Goal: Check status: Check status

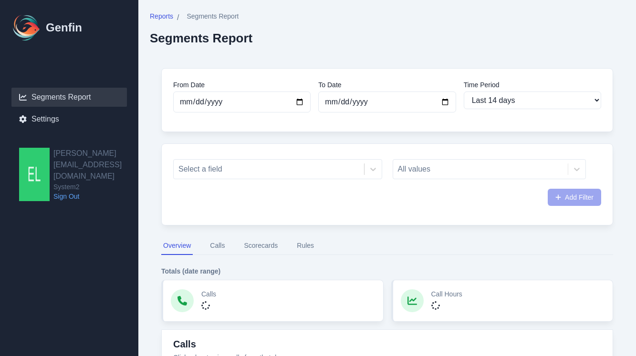
select select "14"
click at [257, 104] on input "[DATE]" at bounding box center [241, 102] width 137 height 21
click at [299, 103] on input "[DATE]" at bounding box center [241, 102] width 137 height 21
type input "[DATE]"
select select "custom"
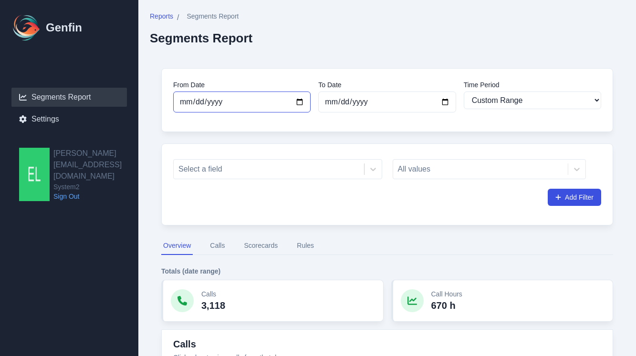
type input "[DATE]"
click at [282, 171] on div at bounding box center [268, 169] width 181 height 13
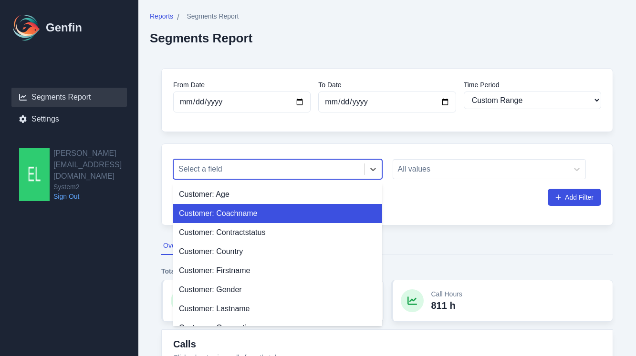
click at [269, 208] on div "Customer: Coachname" at bounding box center [277, 213] width 209 height 19
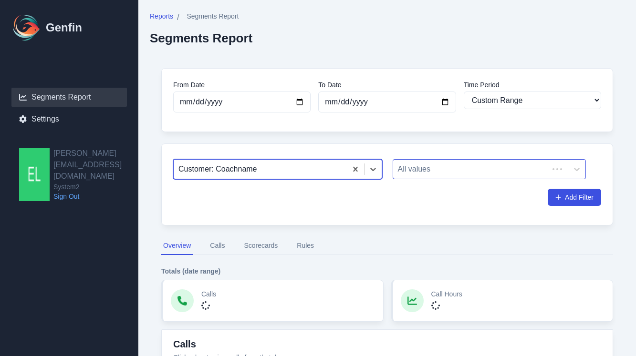
click at [434, 168] on div at bounding box center [471, 169] width 146 height 13
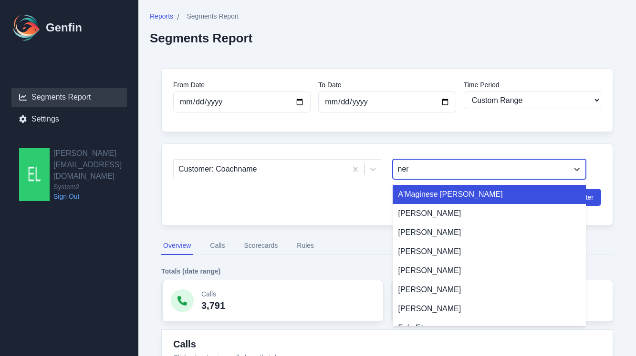
type input "nemo"
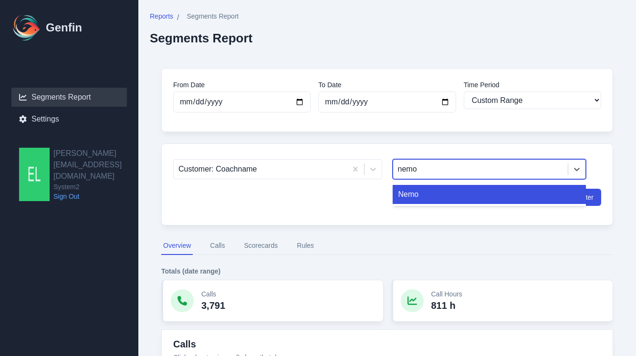
click at [450, 189] on div "Nemo" at bounding box center [489, 194] width 194 height 19
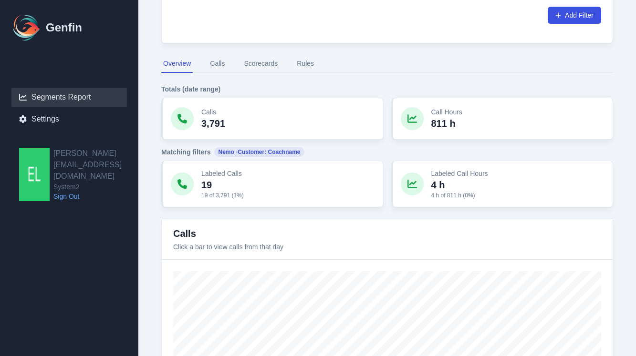
scroll to position [173, 0]
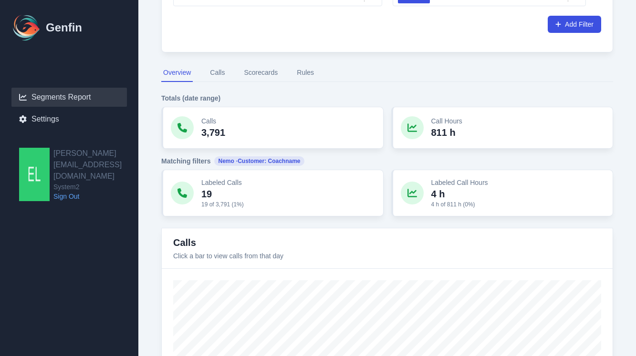
click at [224, 76] on button "Calls" at bounding box center [217, 73] width 19 height 18
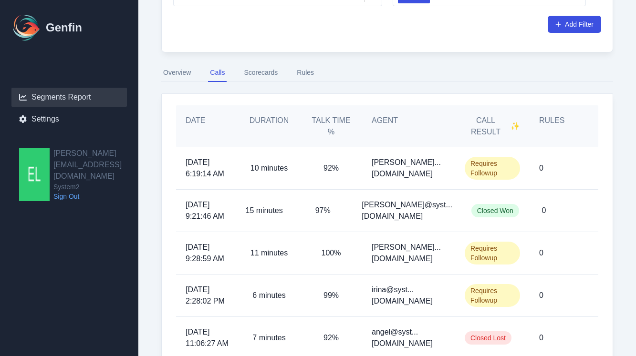
click at [245, 76] on button "Scorecards" at bounding box center [261, 73] width 38 height 18
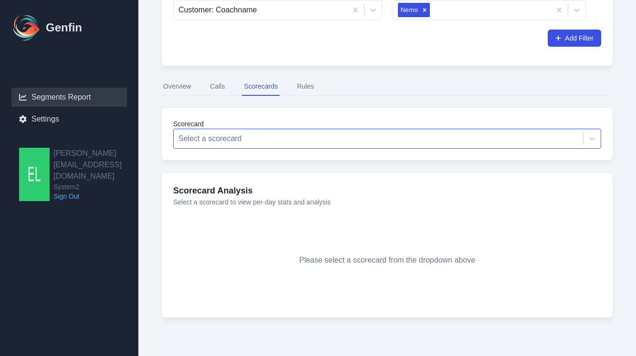
click at [254, 135] on div at bounding box center [378, 138] width 400 height 13
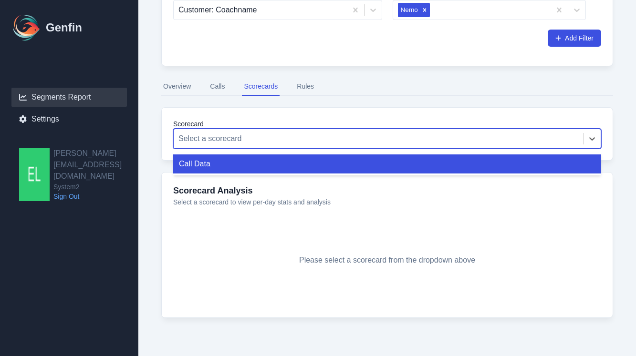
click at [239, 165] on div "Call Data" at bounding box center [387, 163] width 428 height 19
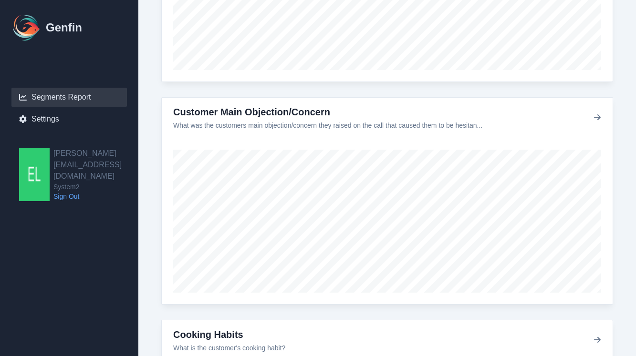
scroll to position [685, 0]
